Goal: Task Accomplishment & Management: Use online tool/utility

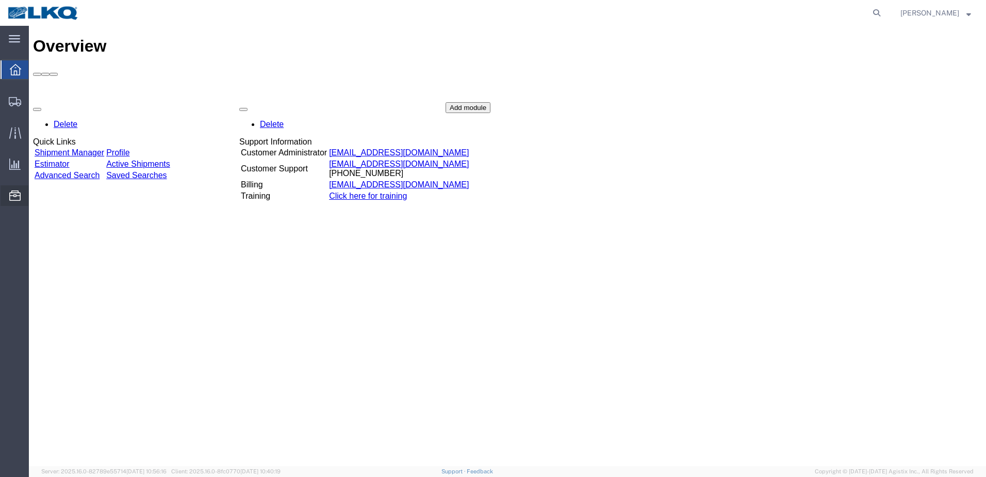
click at [0, 0] on span "Location Appointment" at bounding box center [0, 0] width 0 height 0
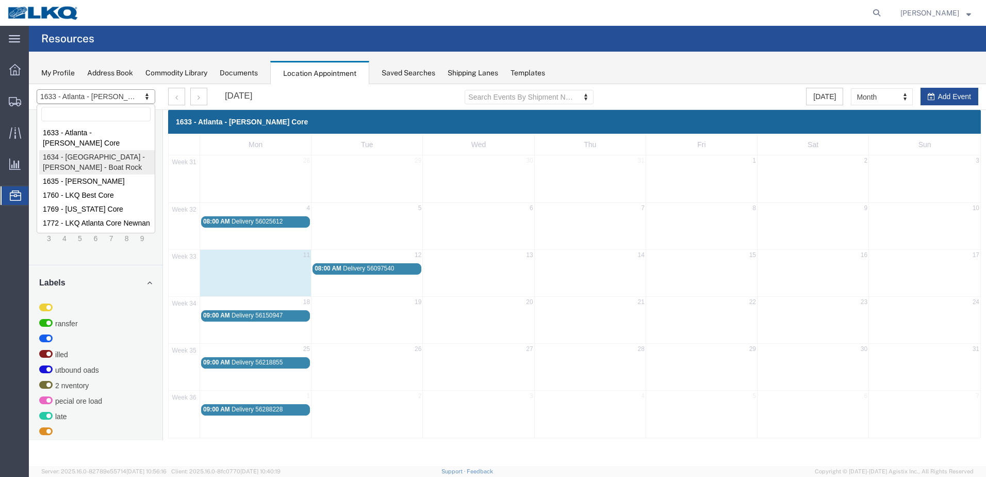
select select "28712"
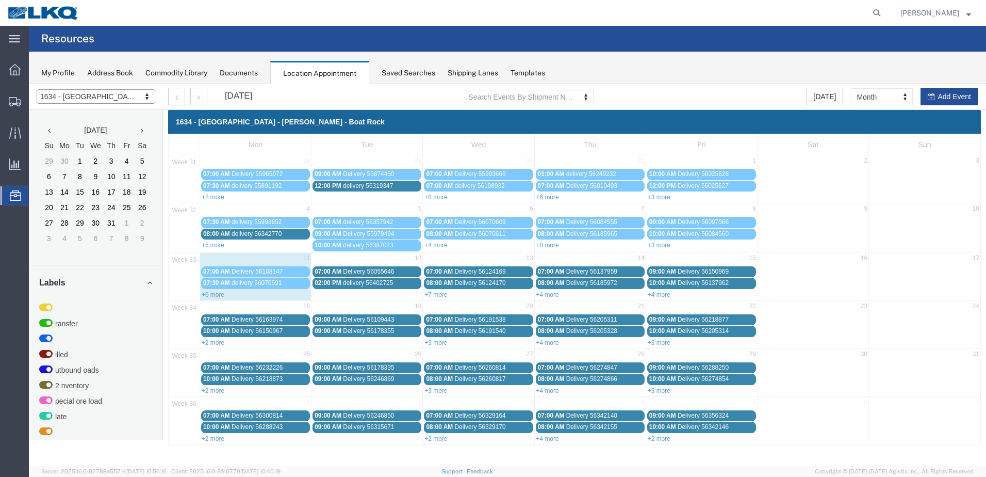
click at [211, 296] on link "+6 more" at bounding box center [213, 294] width 23 height 7
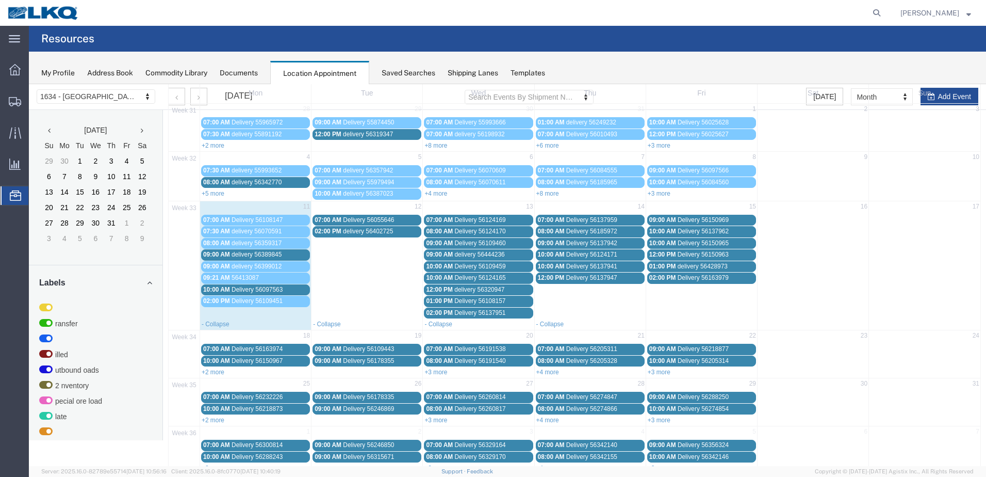
scroll to position [71, 0]
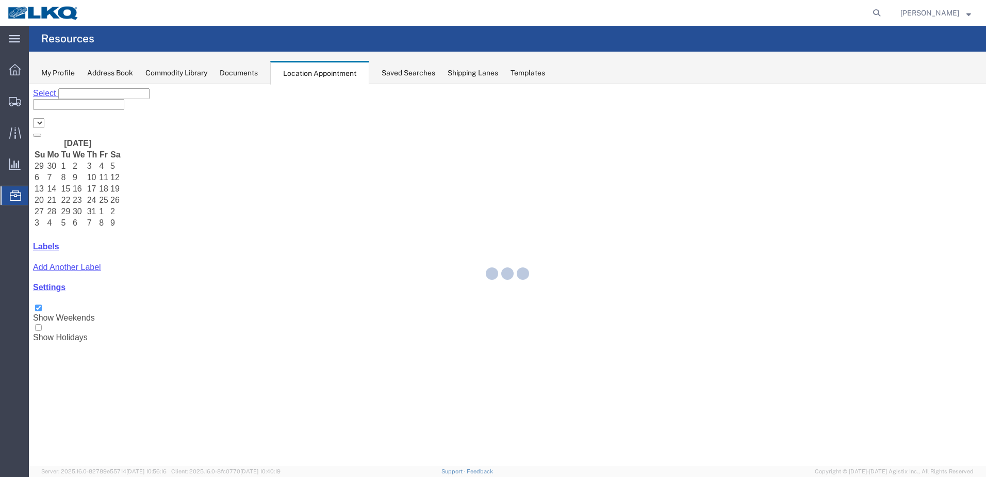
select select "28711"
